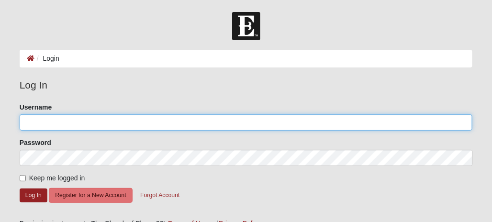
type input "Whitepiner71"
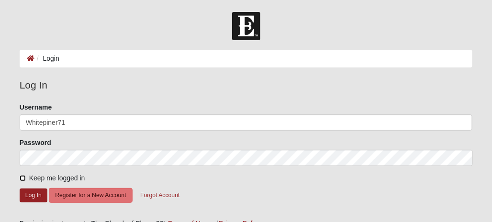
click at [20, 176] on input "Keep me logged in" at bounding box center [23, 178] width 6 height 6
checkbox input "true"
click at [31, 195] on button "Log In" at bounding box center [34, 196] width 28 height 14
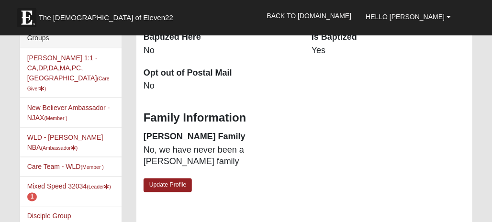
scroll to position [287, 0]
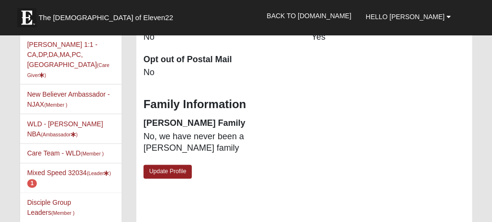
click at [43, 166] on li "Mixed Speed 32034 (Leader ) 1" at bounding box center [70, 178] width 101 height 30
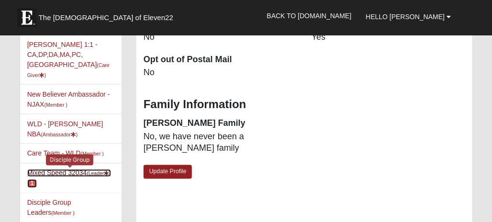
click at [61, 169] on link "Mixed Speed 32034 (Leader ) 1" at bounding box center [69, 178] width 84 height 18
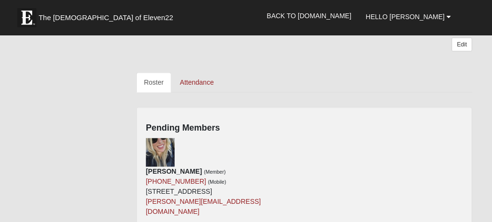
scroll to position [383, 0]
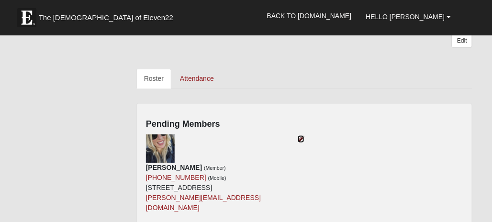
click at [298, 136] on icon at bounding box center [301, 139] width 7 height 7
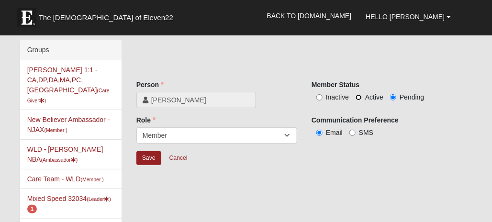
click at [357, 98] on input "Active" at bounding box center [359, 97] width 6 height 6
radio input "true"
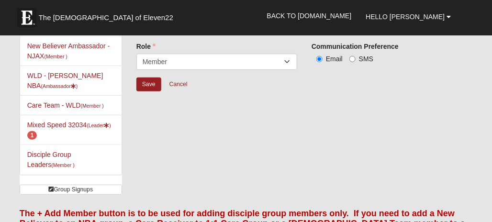
scroll to position [96, 0]
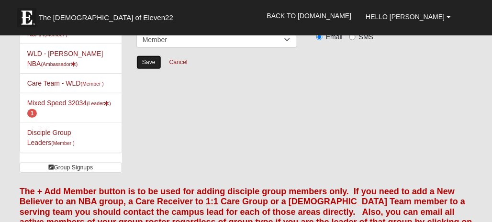
click at [150, 59] on input "Save" at bounding box center [148, 63] width 25 height 14
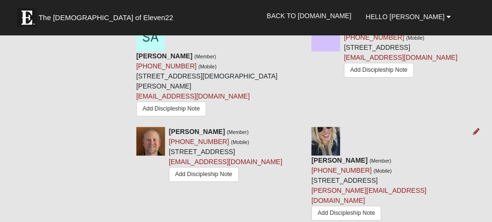
scroll to position [527, 0]
